Goal: Task Accomplishment & Management: Manage account settings

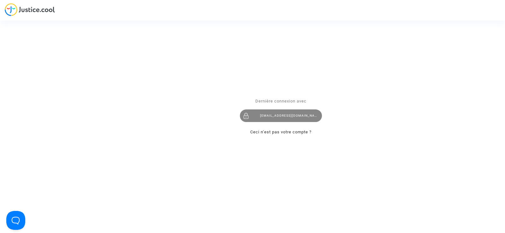
click at [266, 120] on div "[EMAIL_ADDRESS][DOMAIN_NAME]" at bounding box center [281, 115] width 82 height 13
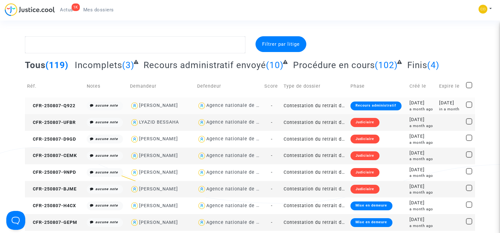
click at [164, 107] on div "REDA HANNA MOAWAD" at bounding box center [158, 105] width 39 height 5
type textarea "@"REDA HANNA MOAWAD" @"SOS MaPrimeRénov by Pitcher Avocat""
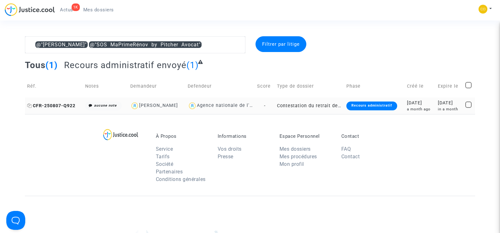
click at [56, 103] on span "CFR-250807-Q922" at bounding box center [51, 105] width 48 height 5
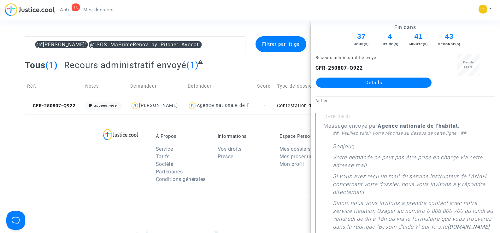
click at [393, 85] on link "Détails" at bounding box center [373, 83] width 115 height 10
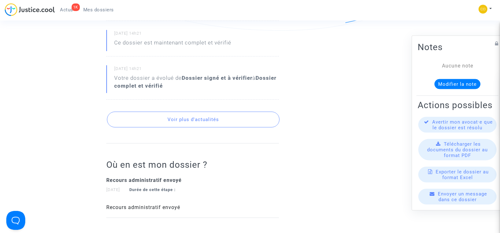
scroll to position [473, 0]
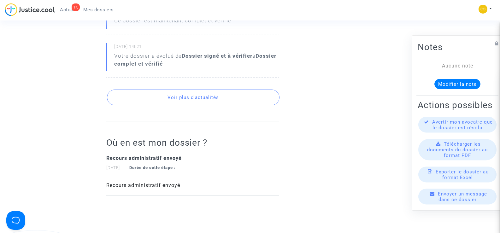
click at [241, 91] on button "Voir plus d'actualités" at bounding box center [193, 98] width 172 height 16
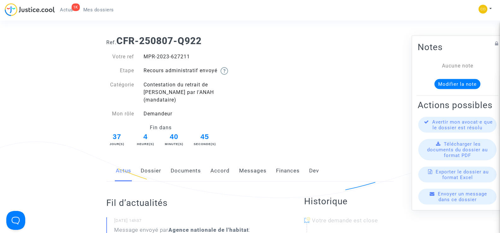
scroll to position [0, 0]
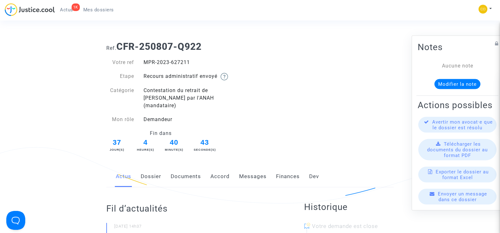
click at [186, 169] on link "Documents" at bounding box center [186, 176] width 30 height 21
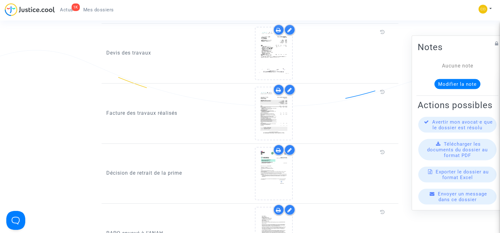
scroll to position [694, 0]
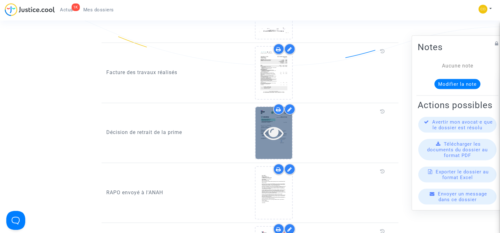
click at [274, 129] on icon at bounding box center [273, 133] width 20 height 20
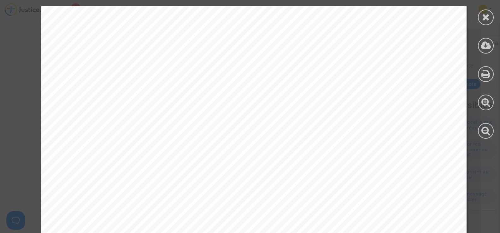
scroll to position [189, 0]
click at [483, 14] on icon at bounding box center [486, 16] width 8 height 9
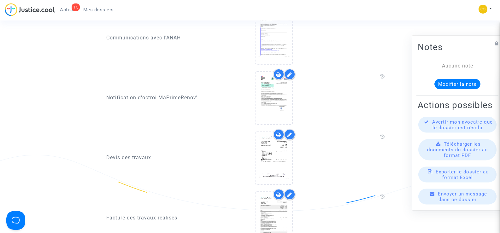
scroll to position [505, 0]
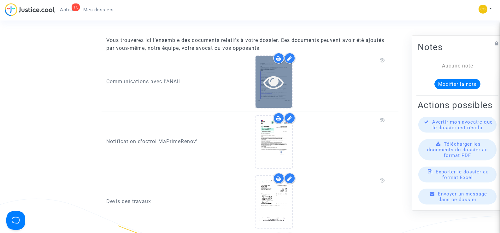
click at [278, 82] on icon at bounding box center [273, 82] width 20 height 20
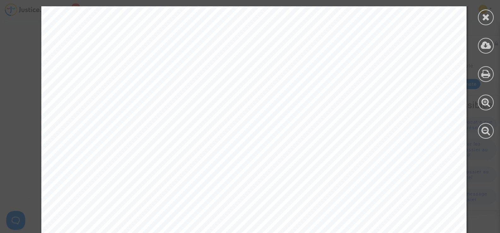
scroll to position [4012, 0]
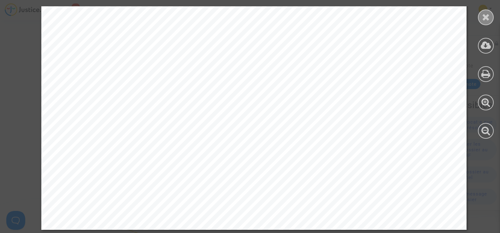
click at [481, 18] on div at bounding box center [486, 17] width 16 height 16
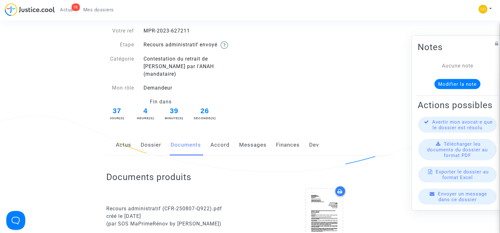
scroll to position [0, 0]
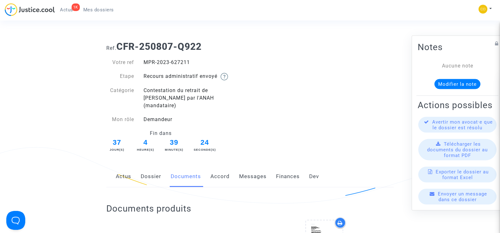
drag, startPoint x: 193, startPoint y: 62, endPoint x: 145, endPoint y: 60, distance: 48.6
click at [145, 60] on div "MPR-2023-627211" at bounding box center [194, 63] width 111 height 8
copy div "MPR-2023-627211"
click at [355, 62] on div "Ref. CFR-250807-Q922 Votre ref MPR-2023-627211 Etape Recours administratif envo…" at bounding box center [250, 94] width 297 height 117
click at [98, 8] on span "Mes dossiers" at bounding box center [98, 10] width 31 height 6
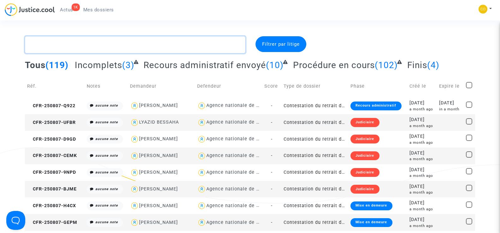
click at [94, 46] on textarea at bounding box center [135, 44] width 220 height 17
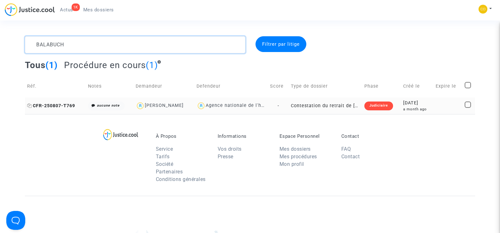
type textarea "BALABUCH"
click at [60, 108] on span "CFR-250807-T769" at bounding box center [51, 105] width 48 height 5
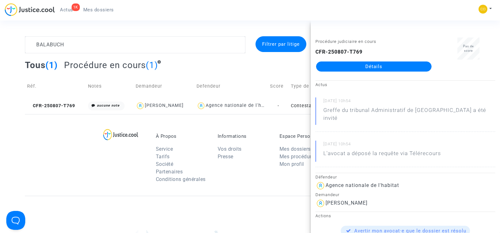
click at [399, 66] on link "Détails" at bounding box center [373, 66] width 115 height 10
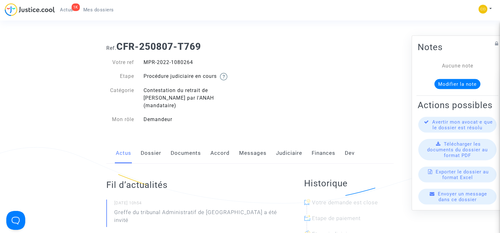
click at [185, 144] on link "Documents" at bounding box center [186, 153] width 30 height 21
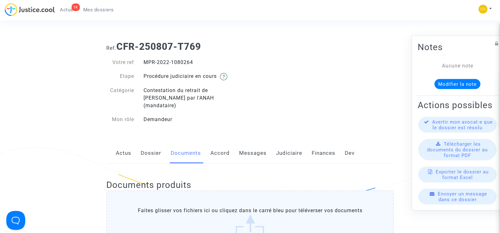
click at [95, 6] on link "Mes dossiers" at bounding box center [98, 9] width 41 height 9
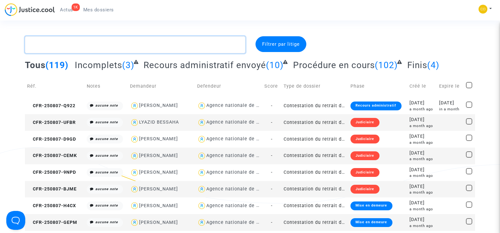
click at [56, 44] on textarea at bounding box center [135, 44] width 220 height 17
paste textarea "VILARET"
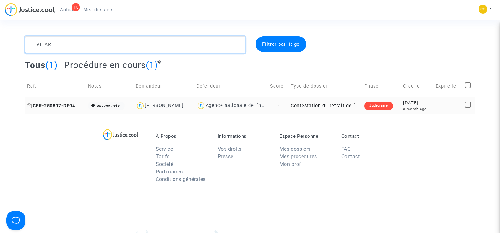
type textarea "VILARET"
click at [51, 103] on span "CFR-250807-DE94" at bounding box center [51, 105] width 48 height 5
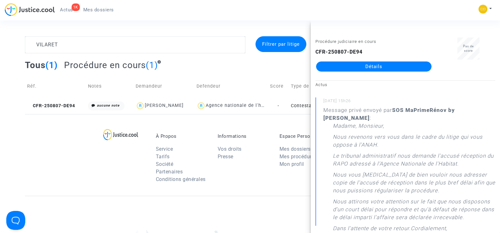
click at [394, 66] on link "Détails" at bounding box center [373, 66] width 115 height 10
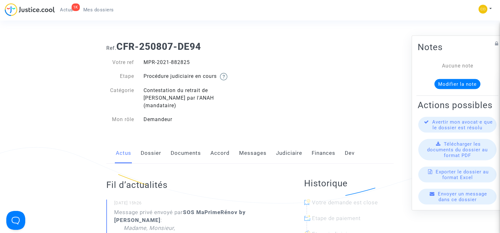
click at [196, 143] on link "Documents" at bounding box center [186, 153] width 30 height 21
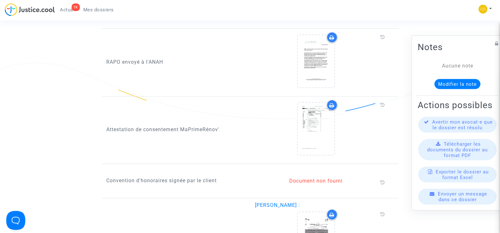
scroll to position [631, 0]
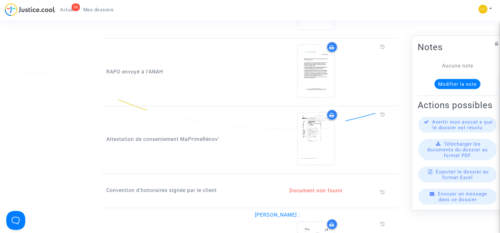
click at [174, 54] on div "RAPO envoyé à l'ANAH" at bounding box center [176, 72] width 149 height 61
